Goal: Task Accomplishment & Management: Complete application form

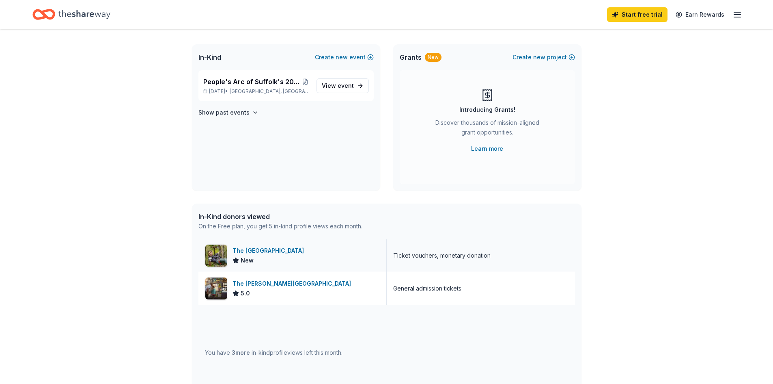
scroll to position [41, 0]
drag, startPoint x: 355, startPoint y: 82, endPoint x: 356, endPoint y: 88, distance: 5.9
click at [355, 83] on link "View event" at bounding box center [343, 85] width 52 height 15
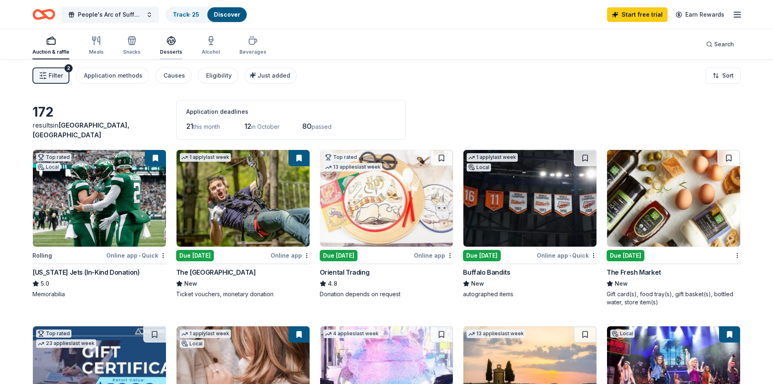
click at [167, 42] on icon "button" at bounding box center [171, 41] width 10 height 10
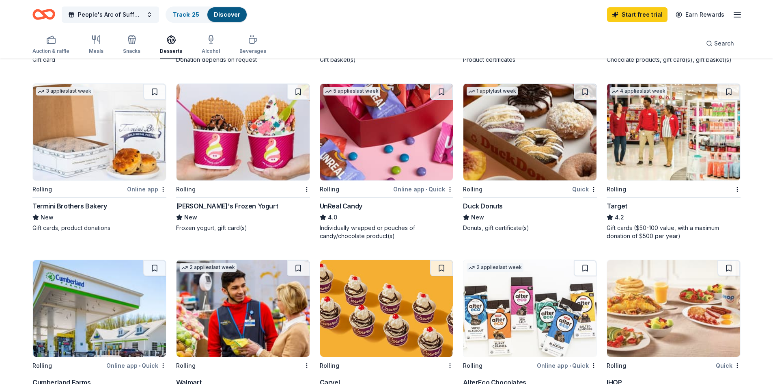
scroll to position [284, 0]
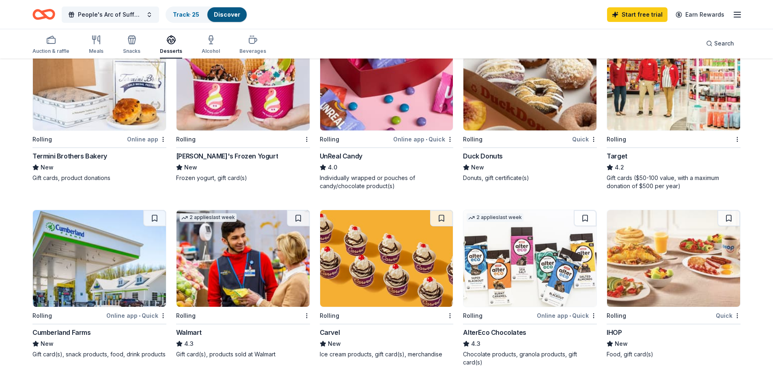
click at [418, 141] on div "Online app • Quick" at bounding box center [423, 139] width 60 height 10
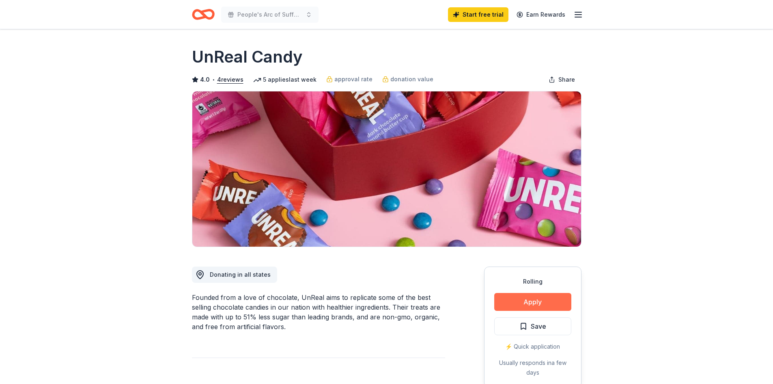
click at [539, 298] on button "Apply" at bounding box center [532, 302] width 77 height 18
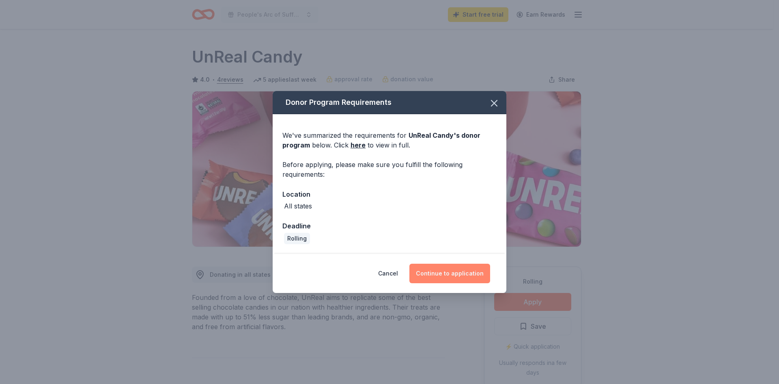
click at [458, 271] on button "Continue to application" at bounding box center [449, 272] width 81 height 19
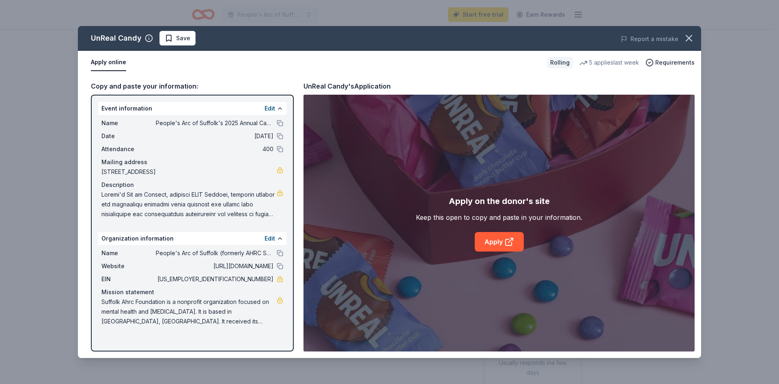
click at [168, 86] on div "Copy and paste your information:" at bounding box center [192, 86] width 203 height 11
click at [508, 245] on icon at bounding box center [509, 242] width 6 height 6
click at [141, 83] on div "Copy and paste your information:" at bounding box center [192, 86] width 203 height 11
